Goal: Information Seeking & Learning: Learn about a topic

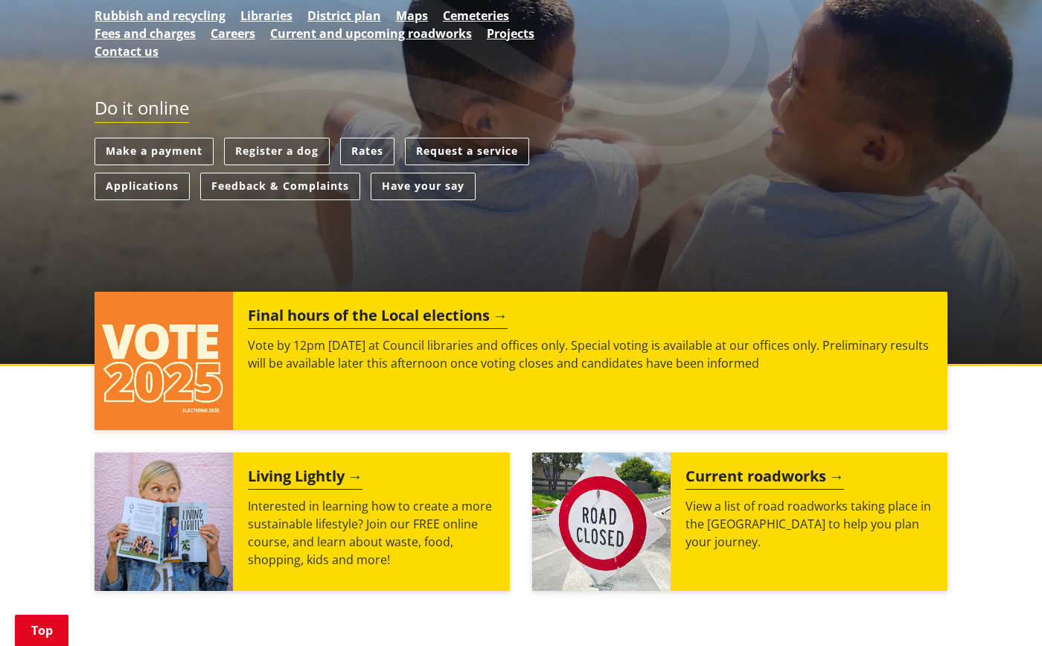
scroll to position [421, 0]
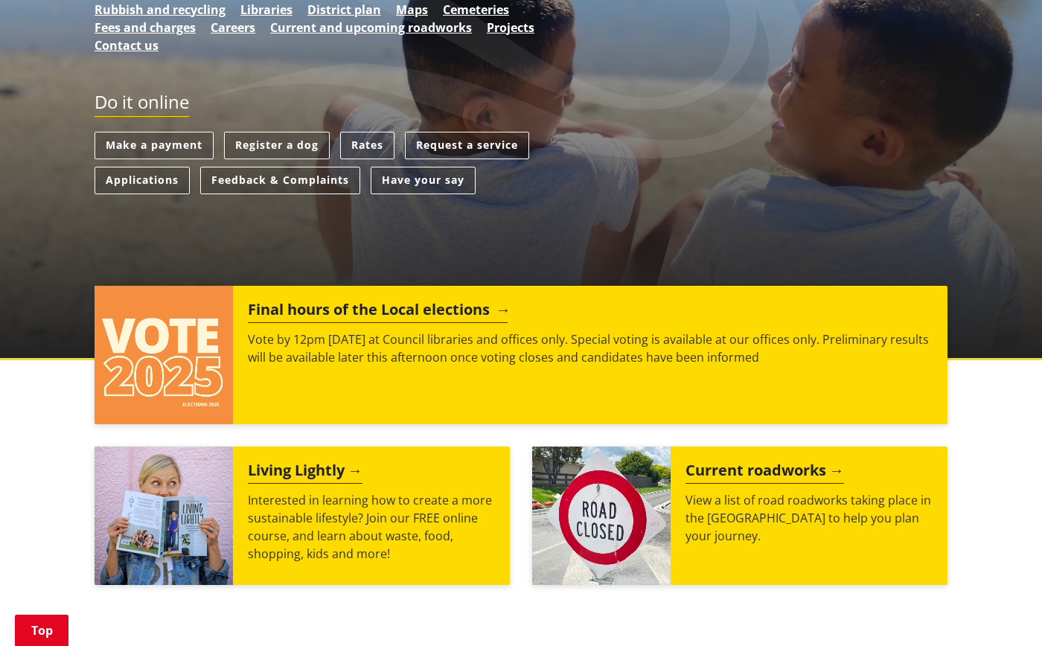
click at [320, 301] on h2 "Final hours of the Local elections" at bounding box center [378, 312] width 260 height 22
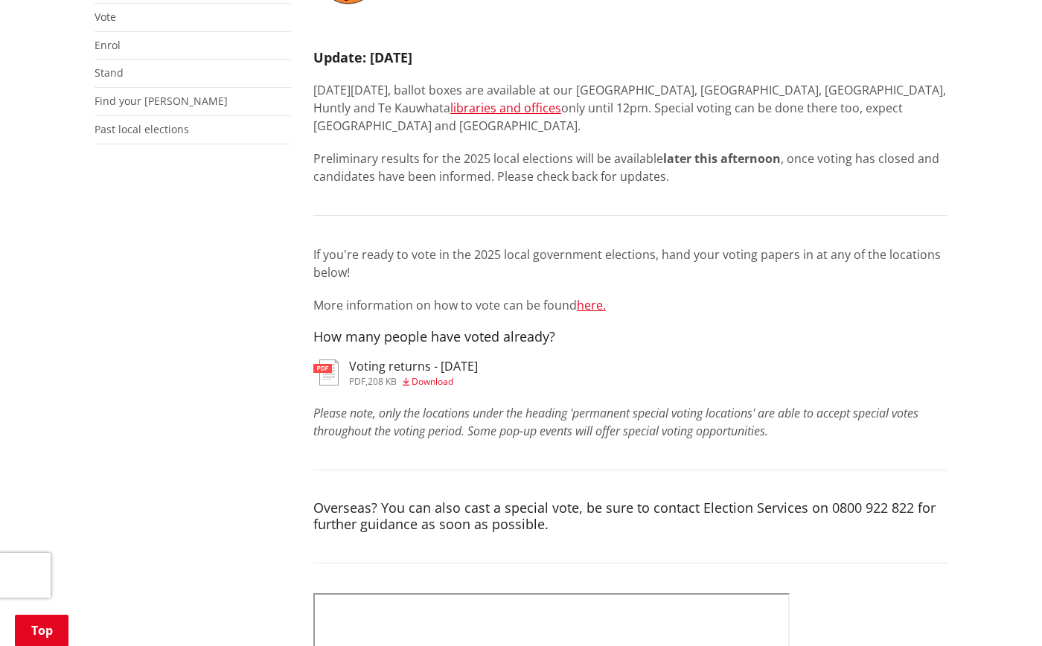
scroll to position [369, 0]
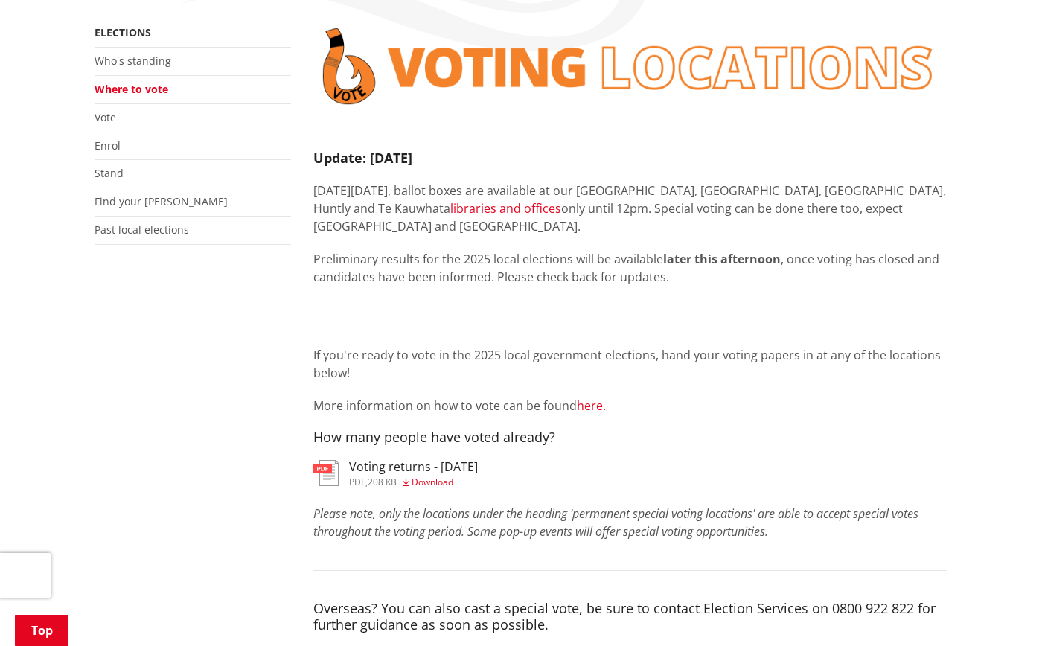
click at [587, 398] on link "here." at bounding box center [591, 406] width 29 height 16
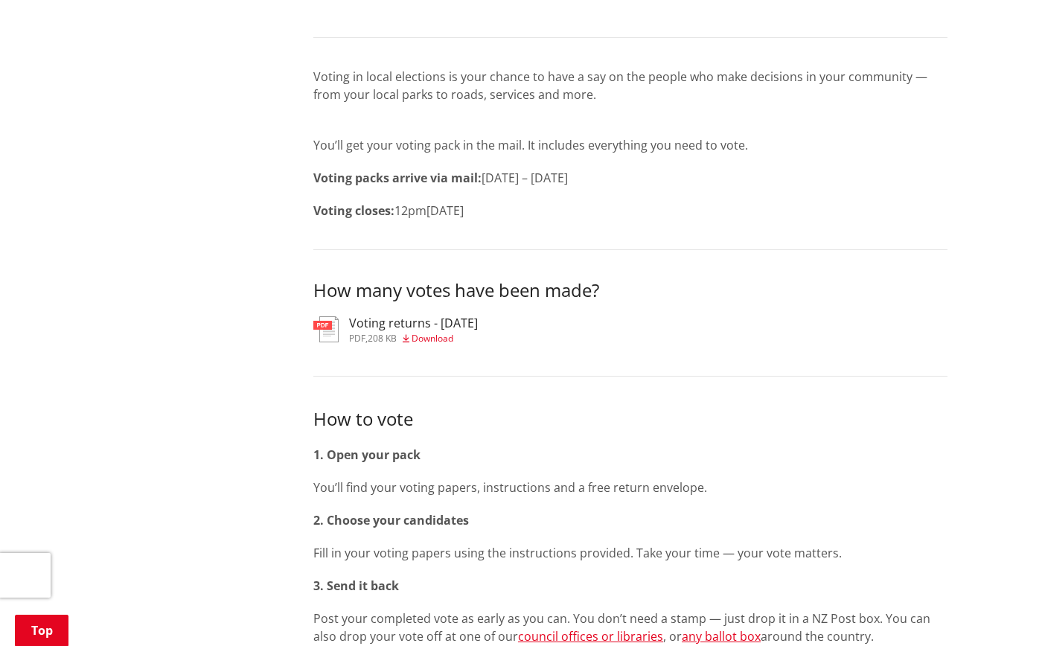
scroll to position [202, 0]
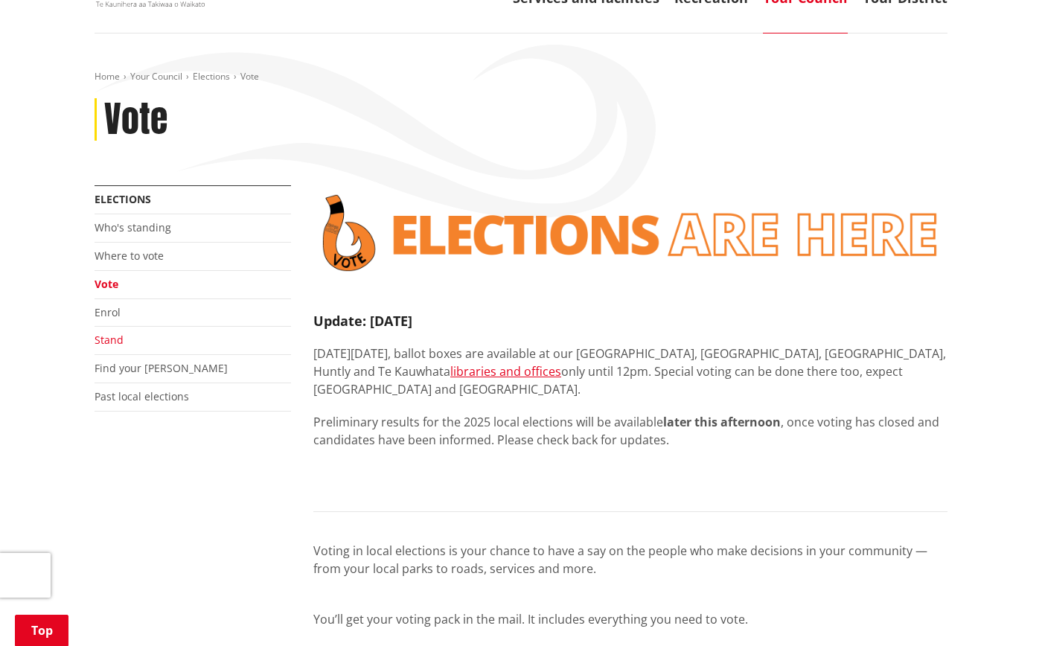
click at [114, 333] on link "Stand" at bounding box center [109, 340] width 29 height 14
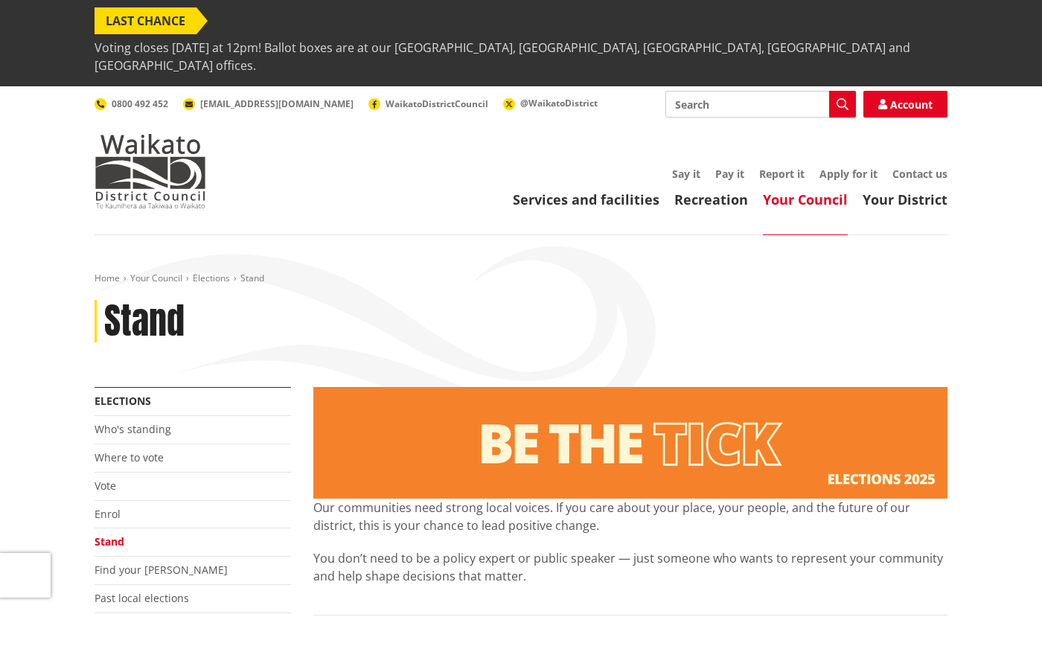
click at [350, 34] on span "Voting closes [DATE] at 12pm! Ballot boxes are at our [GEOGRAPHIC_DATA], [GEOGR…" at bounding box center [521, 56] width 853 height 45
